Goal: Browse casually

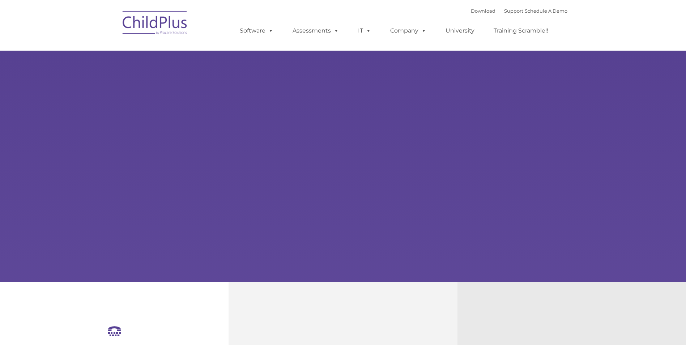
select select "MEDIUM"
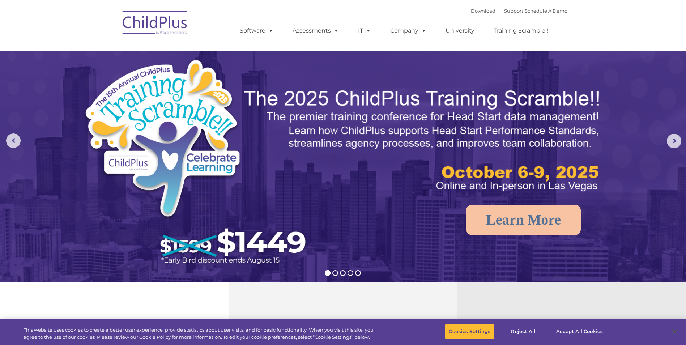
click at [168, 26] on img at bounding box center [155, 24] width 72 height 36
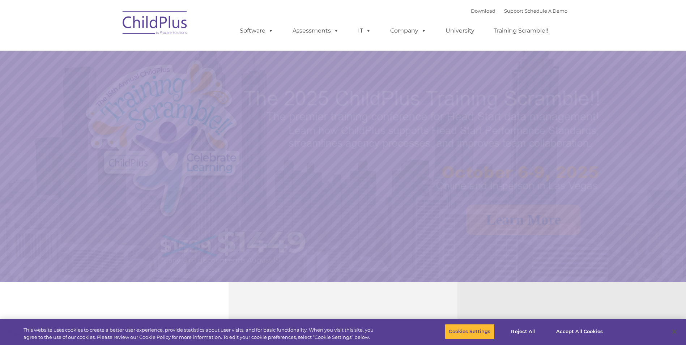
select select "MEDIUM"
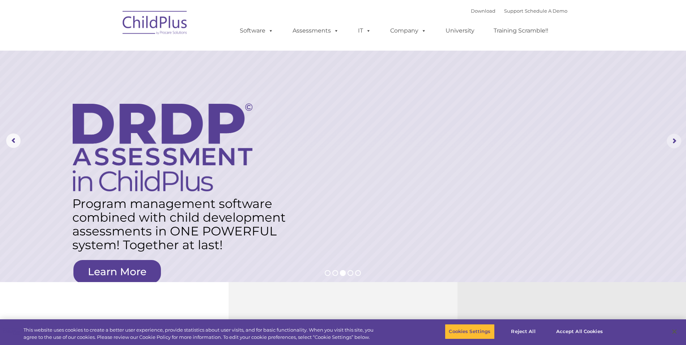
click at [678, 140] on rs-arrow at bounding box center [674, 141] width 14 height 14
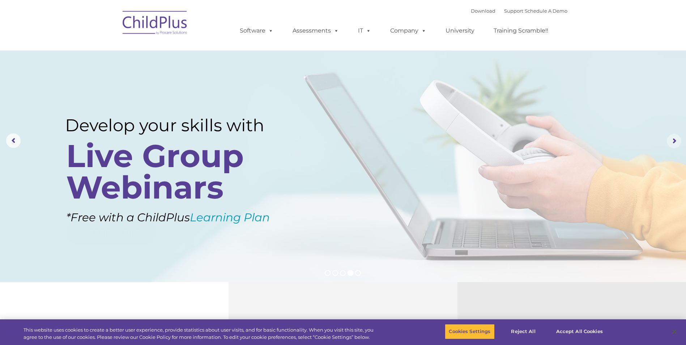
click at [678, 140] on rs-arrow at bounding box center [674, 141] width 14 height 14
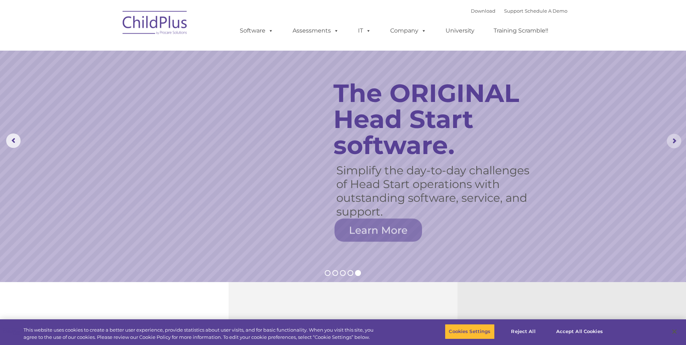
click at [675, 140] on rs-arrow at bounding box center [674, 141] width 14 height 14
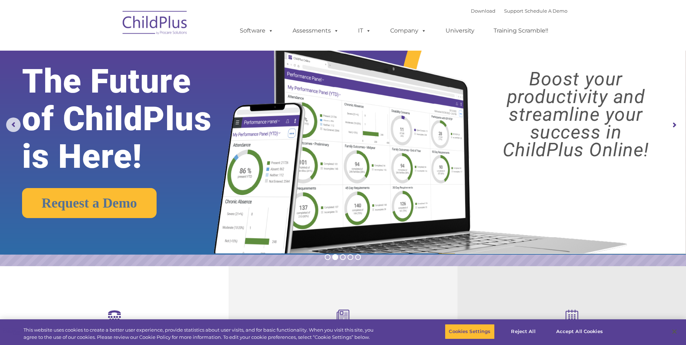
scroll to position [18, 0]
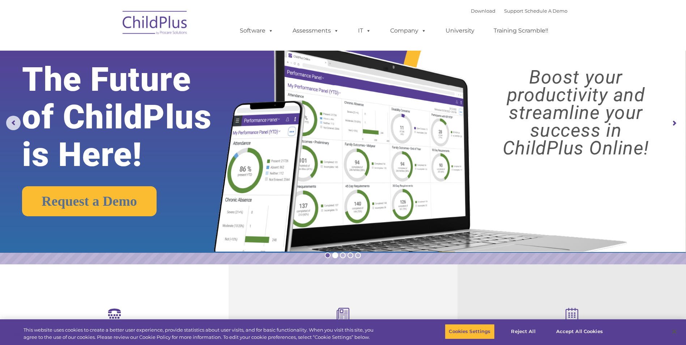
click at [328, 257] on rs-bullet at bounding box center [328, 255] width 6 height 6
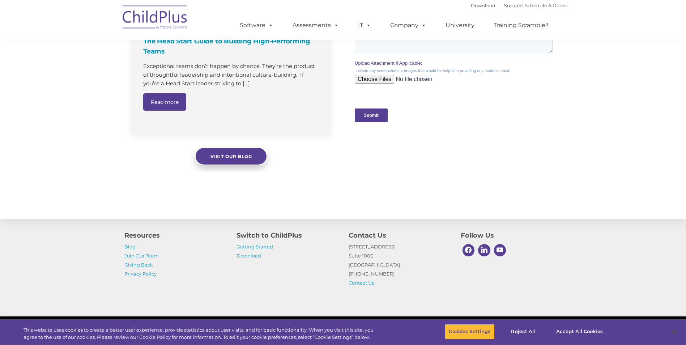
scroll to position [712, 0]
